Goal: Task Accomplishment & Management: Manage account settings

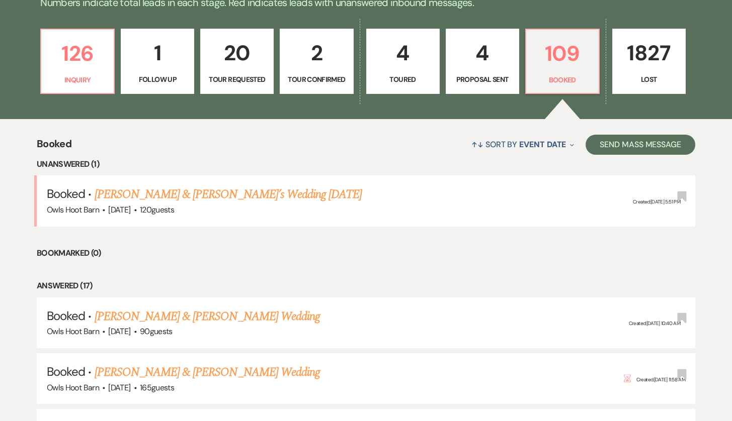
scroll to position [337, 0]
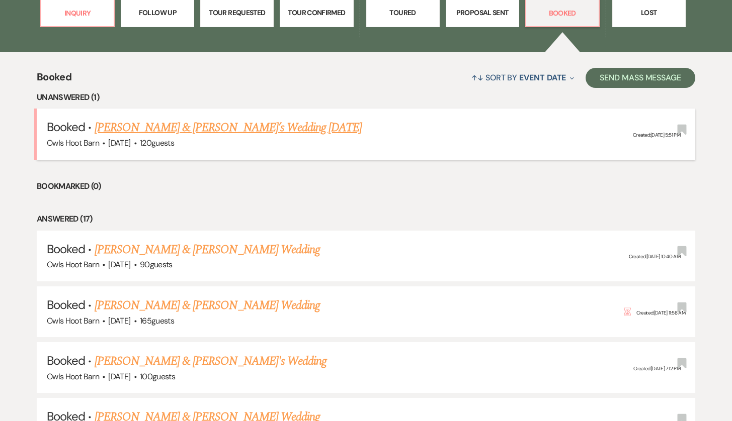
click at [236, 130] on link "[PERSON_NAME] & [PERSON_NAME]’s Wedding [DATE]" at bounding box center [229, 128] width 268 height 18
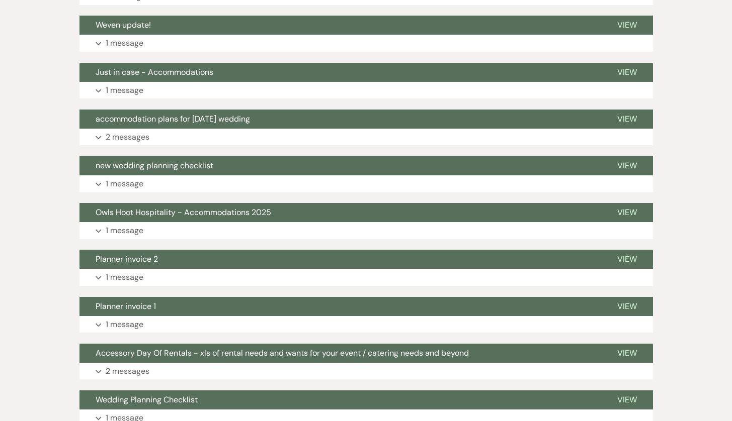
scroll to position [209, 0]
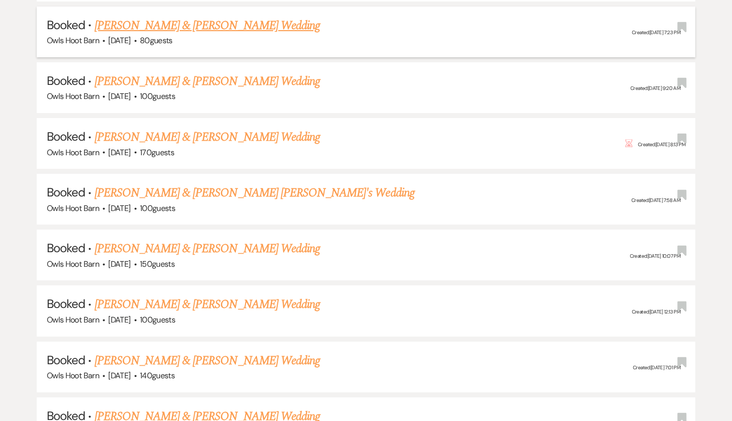
scroll to position [1134, 0]
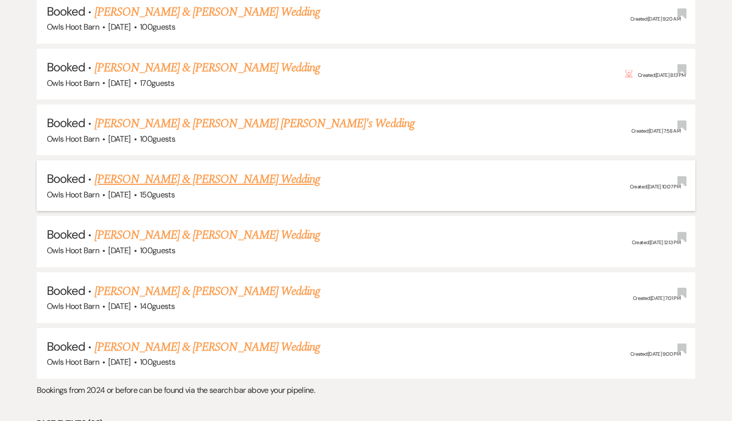
click at [231, 171] on link "[PERSON_NAME] & [PERSON_NAME] Wedding" at bounding box center [207, 180] width 225 height 18
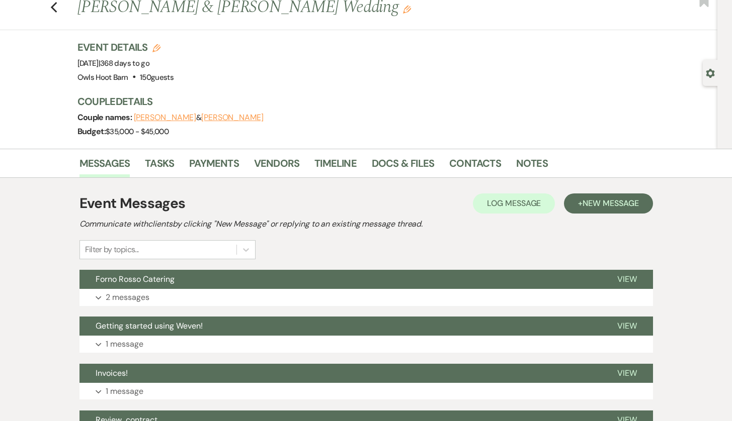
scroll to position [44, 0]
